Goal: Information Seeking & Learning: Learn about a topic

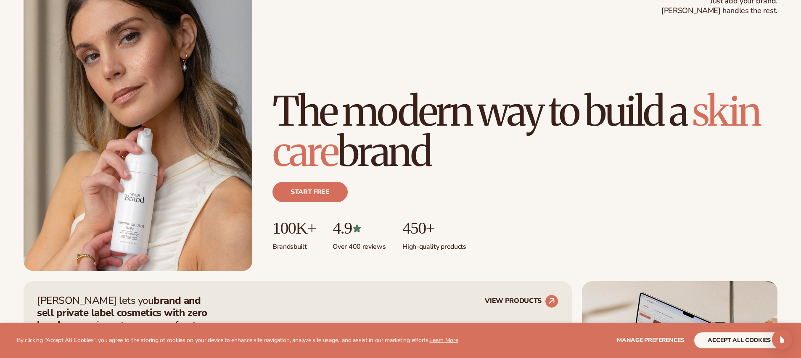
scroll to position [109, 0]
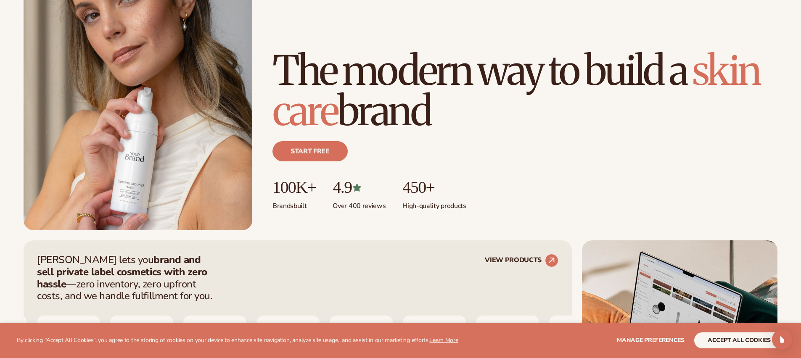
click at [617, 159] on div "Start free" at bounding box center [524, 154] width 505 height 47
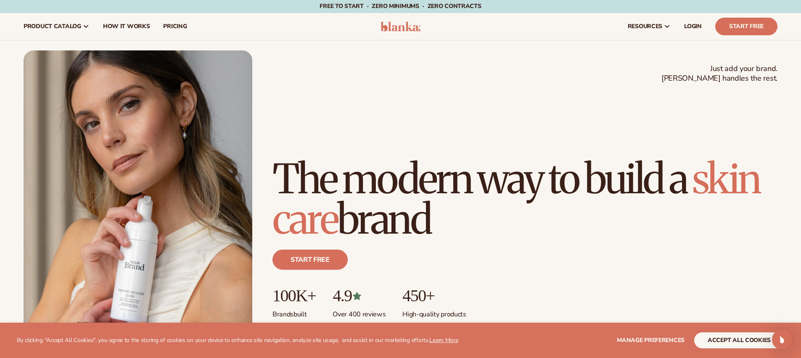
scroll to position [0, 0]
click at [623, 159] on h1 "The modern way to build a [MEDICAL_DATA] brand" at bounding box center [524, 199] width 505 height 81
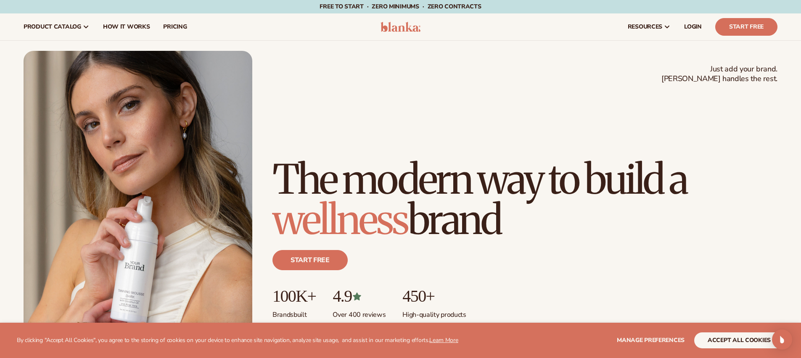
click at [585, 159] on h1 "The modern way to build a wellness brand" at bounding box center [524, 199] width 505 height 81
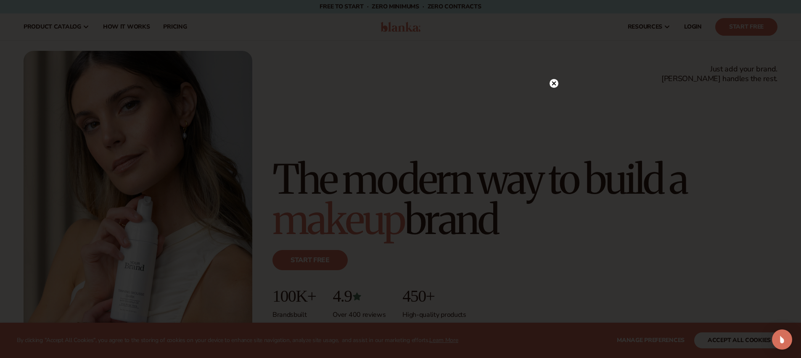
click at [554, 85] on circle at bounding box center [553, 83] width 9 height 9
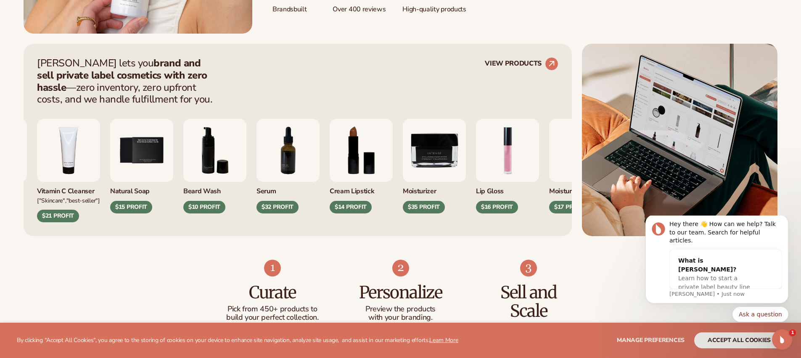
click at [551, 71] on div "Blanka lets you brand and sell private label cosmetics with zero hassle —zero i…" at bounding box center [297, 81] width 521 height 48
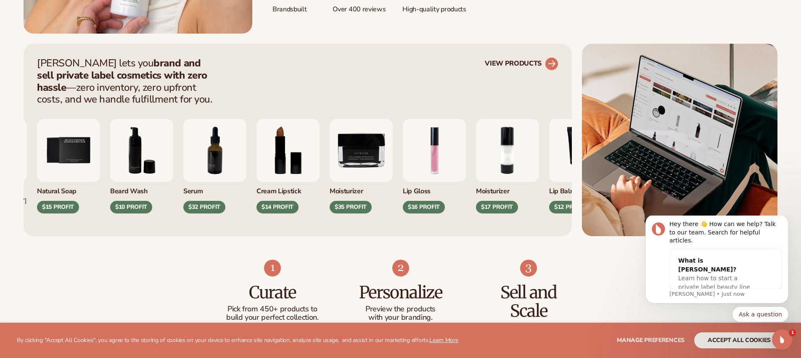
click at [550, 63] on icon at bounding box center [552, 64] width 8 height 8
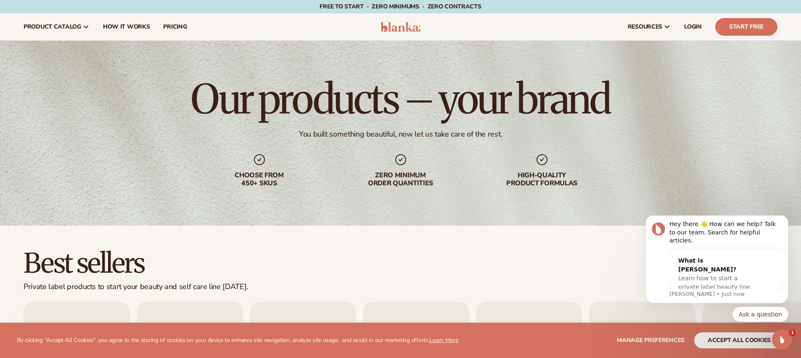
click at [452, 218] on div "Our products – your brand You built something beautiful, now let us take care o…" at bounding box center [400, 133] width 801 height 185
drag, startPoint x: 272, startPoint y: 177, endPoint x: 281, endPoint y: 183, distance: 11.0
click at [278, 180] on div "Choose from 450+ Skus" at bounding box center [260, 180] width 108 height 16
click at [297, 194] on div "Our products – your brand You built something beautiful, now let us take care o…" at bounding box center [400, 133] width 801 height 185
click at [490, 134] on div "You built something beautiful, now let us take care of the rest." at bounding box center [400, 134] width 203 height 10
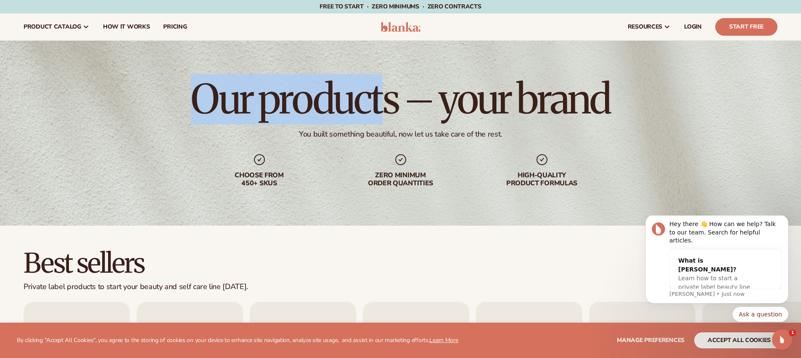
drag, startPoint x: 203, startPoint y: 105, endPoint x: 392, endPoint y: 101, distance: 189.6
click at [391, 101] on div "Our products – your brand You built something beautiful, now let us take care o…" at bounding box center [400, 133] width 801 height 185
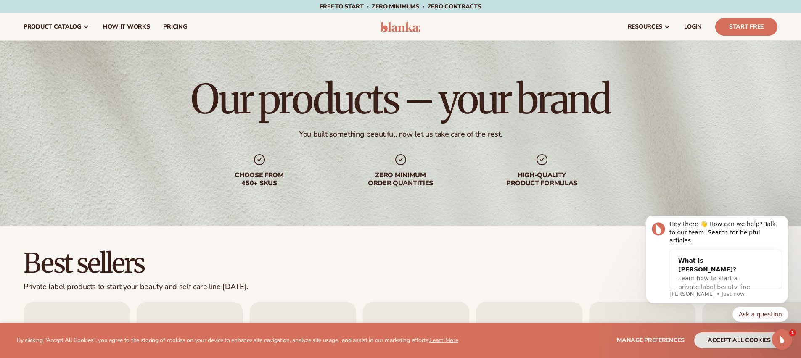
click at [477, 112] on h1 "Our products – your brand" at bounding box center [400, 99] width 419 height 40
drag, startPoint x: 288, startPoint y: 134, endPoint x: 498, endPoint y: 133, distance: 209.8
click at [498, 133] on div "Our products – your brand You built something beautiful, now let us take care o…" at bounding box center [400, 133] width 801 height 185
click at [482, 155] on div "Choose from 450+ Skus Zero minimum order quantities High-quality product formul…" at bounding box center [401, 170] width 390 height 34
click at [479, 155] on div "Choose from 450+ Skus Zero minimum order quantities High-quality product formul…" at bounding box center [401, 170] width 390 height 34
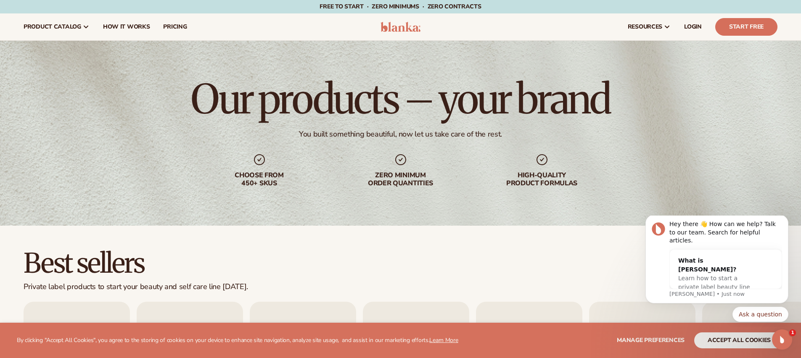
drag, startPoint x: 371, startPoint y: 179, endPoint x: 445, endPoint y: 185, distance: 74.7
click at [445, 185] on div "Zero minimum order quantities" at bounding box center [401, 180] width 108 height 16
click at [461, 188] on div "Our products – your brand You built something beautiful, now let us take care o…" at bounding box center [400, 133] width 801 height 185
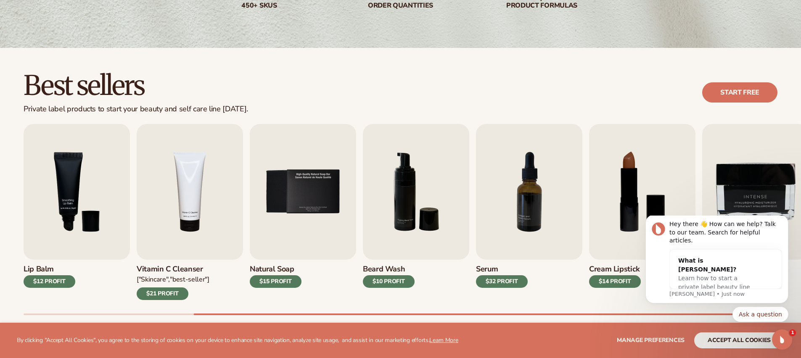
scroll to position [187, 0]
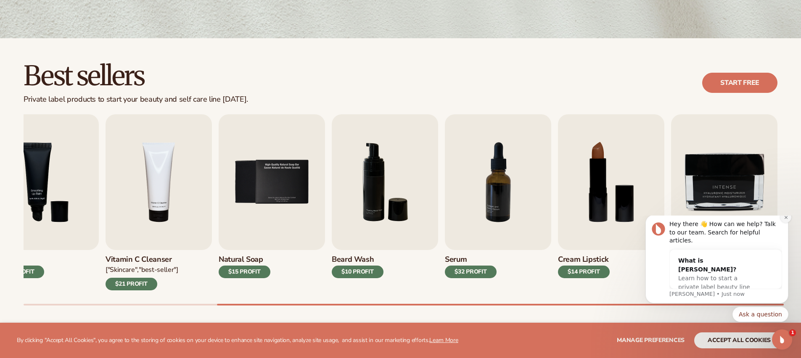
click at [782, 223] on button "Dismiss notification" at bounding box center [785, 217] width 11 height 11
